Goal: Transaction & Acquisition: Purchase product/service

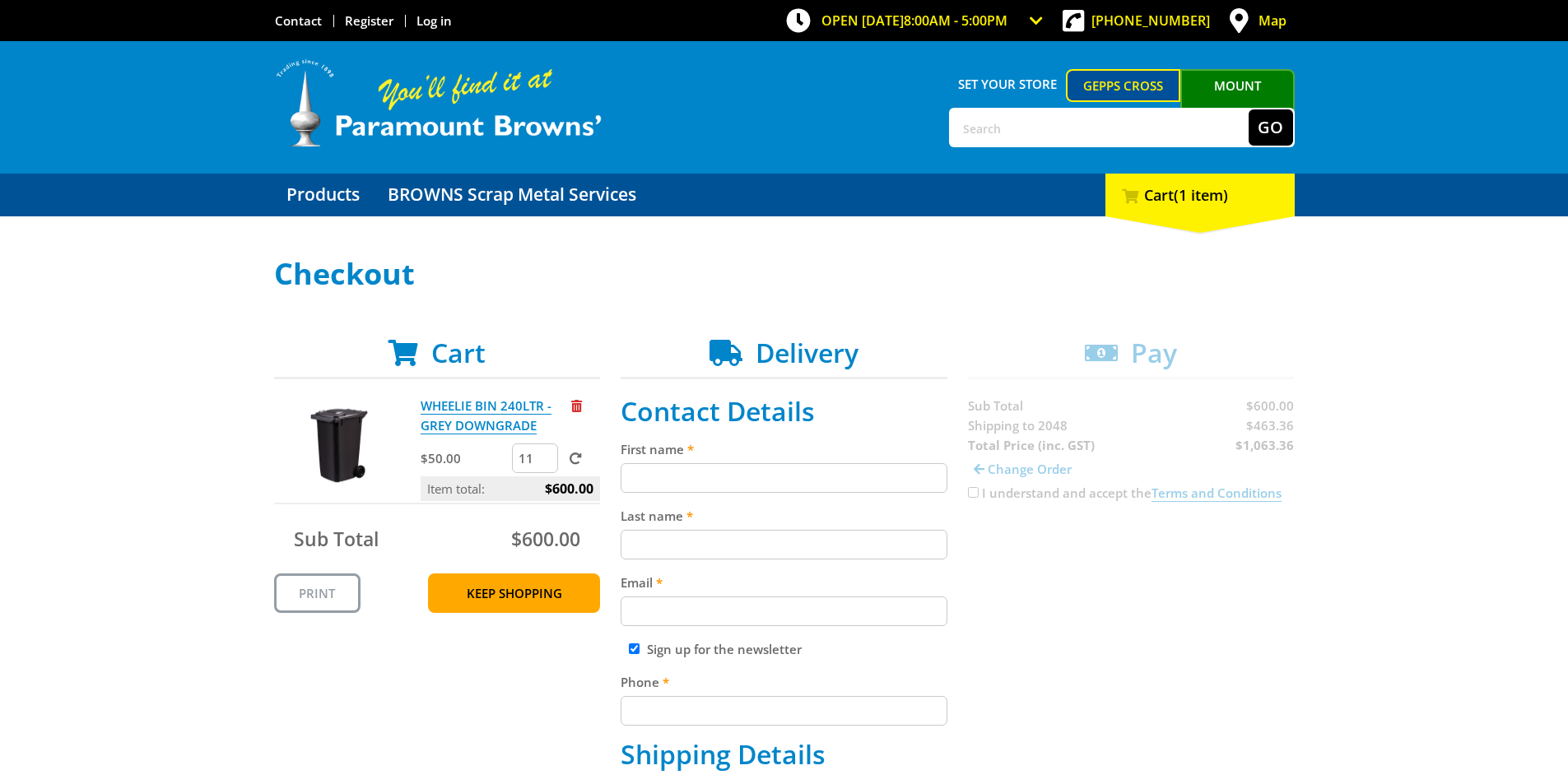
click at [545, 463] on input "11" at bounding box center [535, 458] width 47 height 29
click at [545, 463] on input "10" at bounding box center [535, 458] width 47 height 29
click at [545, 463] on input "9" at bounding box center [535, 458] width 47 height 29
click at [545, 463] on input "8" at bounding box center [535, 458] width 47 height 29
click at [545, 463] on input "7" at bounding box center [535, 458] width 47 height 29
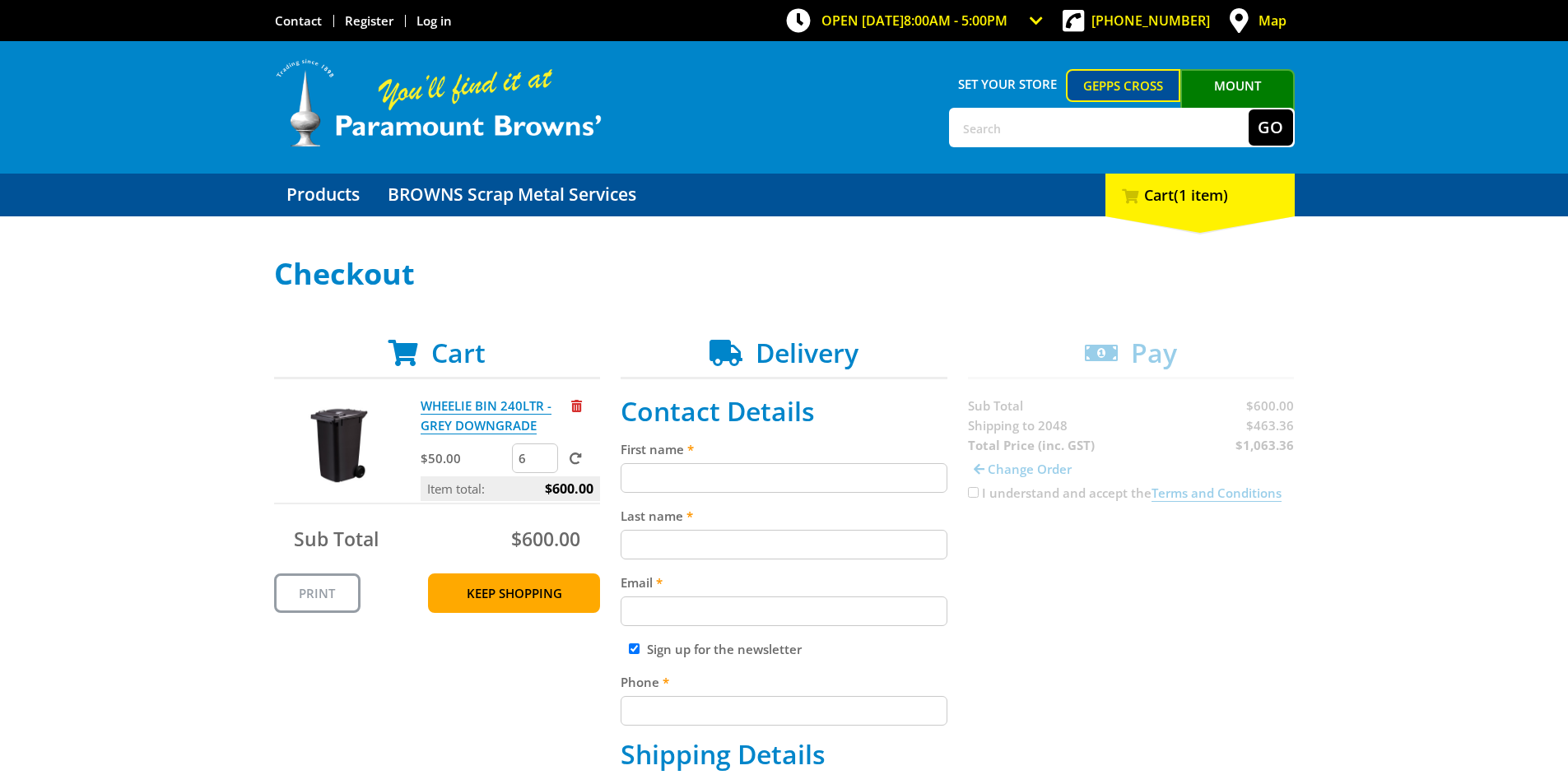
click at [545, 463] on input "6" at bounding box center [535, 458] width 47 height 29
click at [545, 463] on input "5" at bounding box center [535, 458] width 47 height 29
type input "4"
click at [545, 463] on input "4" at bounding box center [535, 458] width 47 height 29
click at [572, 459] on span at bounding box center [576, 459] width 13 height 13
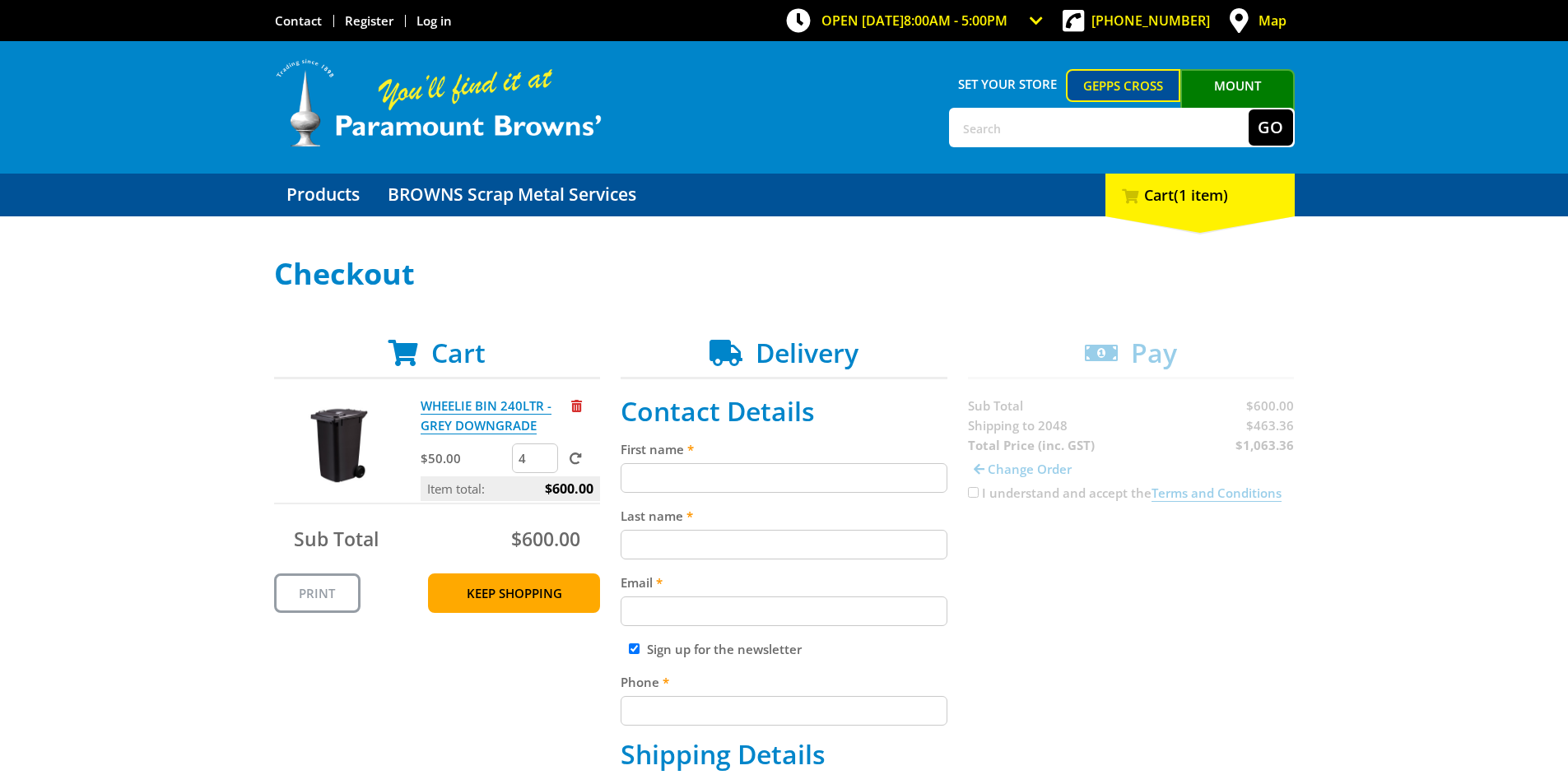
click at [0, 0] on input "submit" at bounding box center [0, 0] width 0 height 0
click at [570, 454] on span at bounding box center [576, 459] width 13 height 13
click at [0, 0] on input "submit" at bounding box center [0, 0] width 0 height 0
